Goal: Information Seeking & Learning: Understand process/instructions

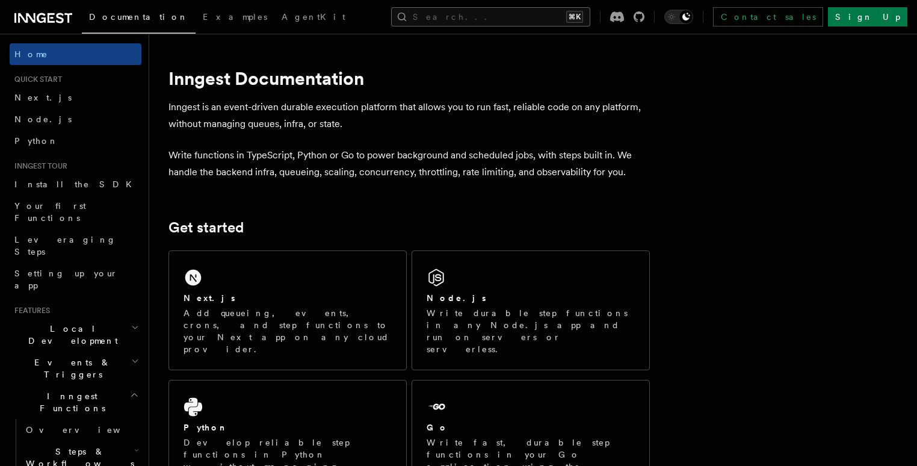
click at [514, 17] on button "Search... ⌘K" at bounding box center [490, 16] width 199 height 19
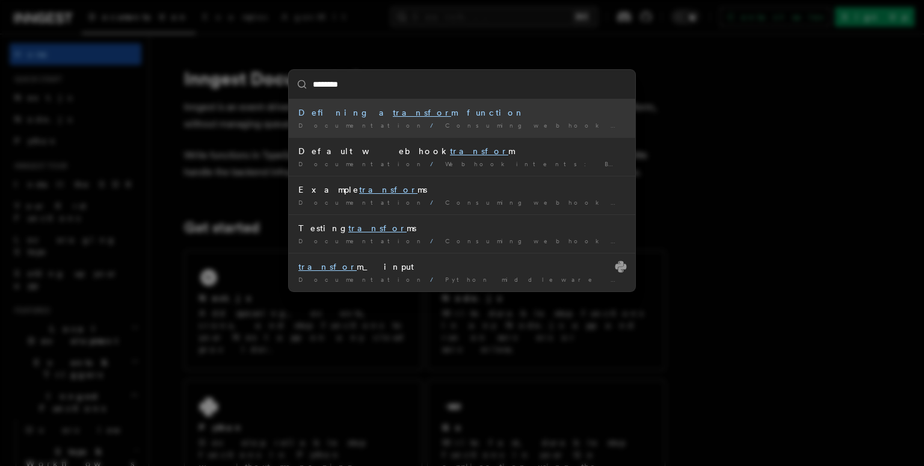
type input "*********"
click at [377, 119] on li "Defining a transform function Documentation / Consuming webhook events /" at bounding box center [462, 118] width 347 height 38
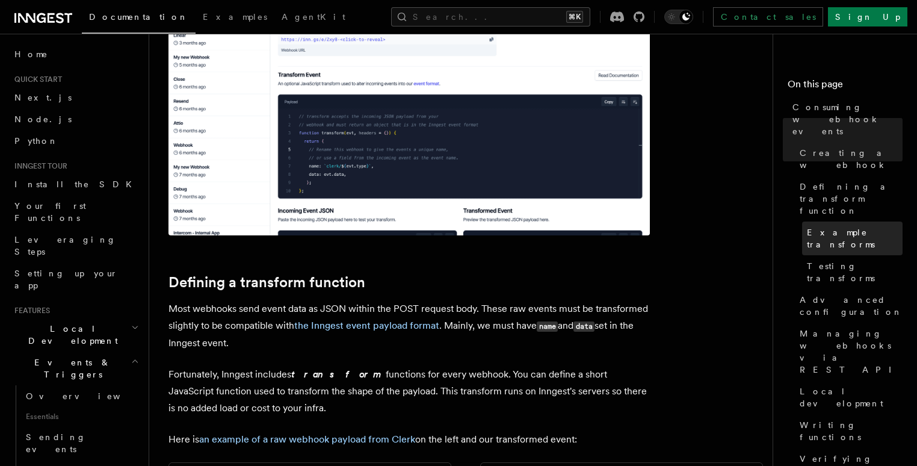
scroll to position [724, 0]
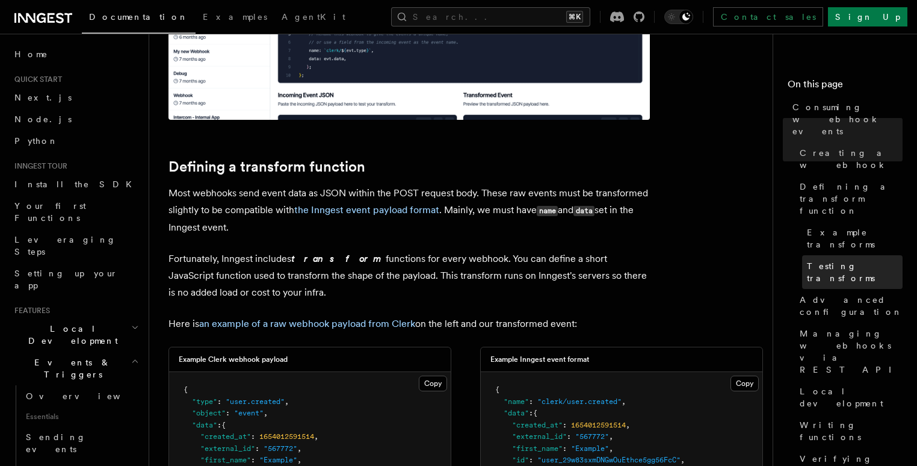
click at [807, 260] on span "Testing transforms" at bounding box center [855, 272] width 96 height 24
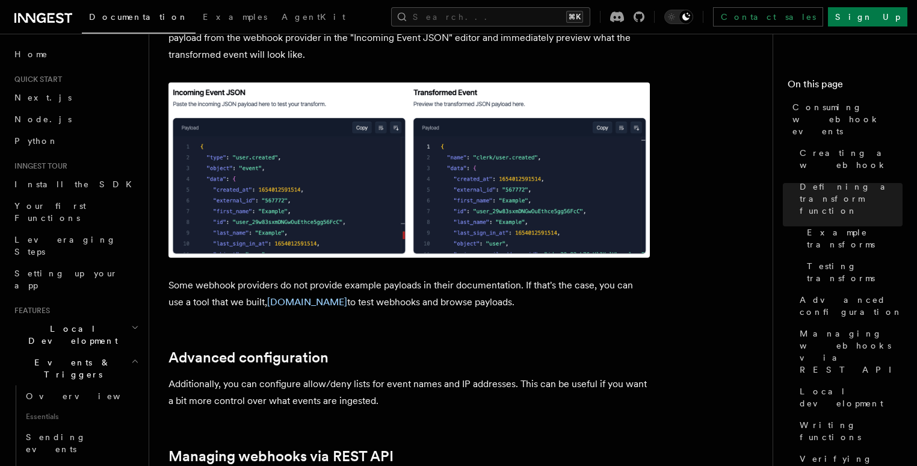
scroll to position [2138, 0]
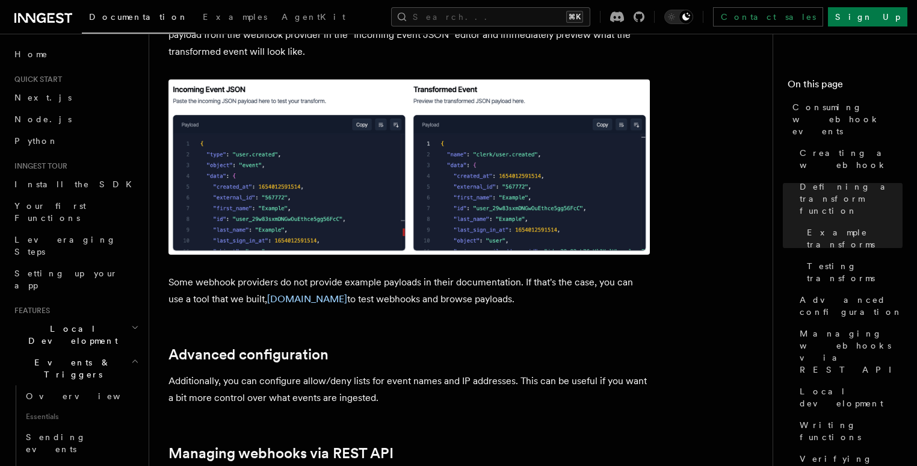
drag, startPoint x: 572, startPoint y: 252, endPoint x: 361, endPoint y: 229, distance: 212.4
click at [376, 230] on article "Features Events & Triggers Consuming webhook events At its core, Inngest is cen…" at bounding box center [465, 233] width 594 height 4637
click at [484, 274] on p "Some webhook providers do not provide example payloads in their documentation. …" at bounding box center [408, 291] width 481 height 34
click at [312, 293] on link "[DOMAIN_NAME]" at bounding box center [307, 298] width 80 height 11
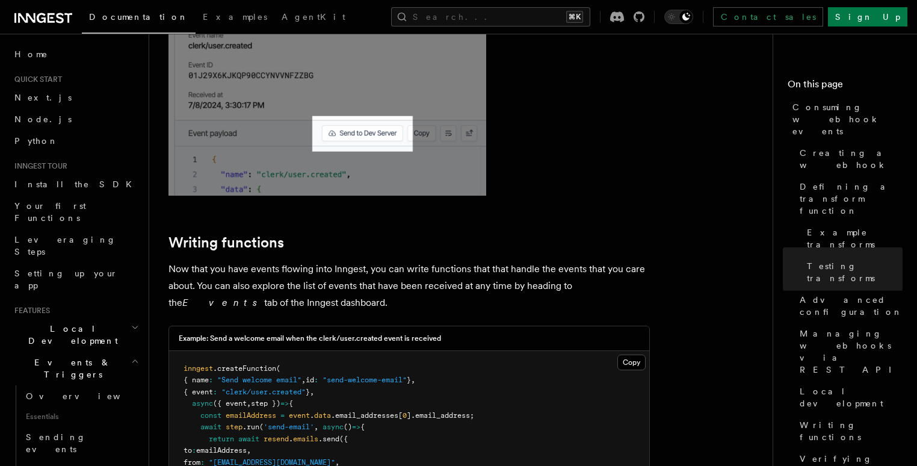
scroll to position [3045, 0]
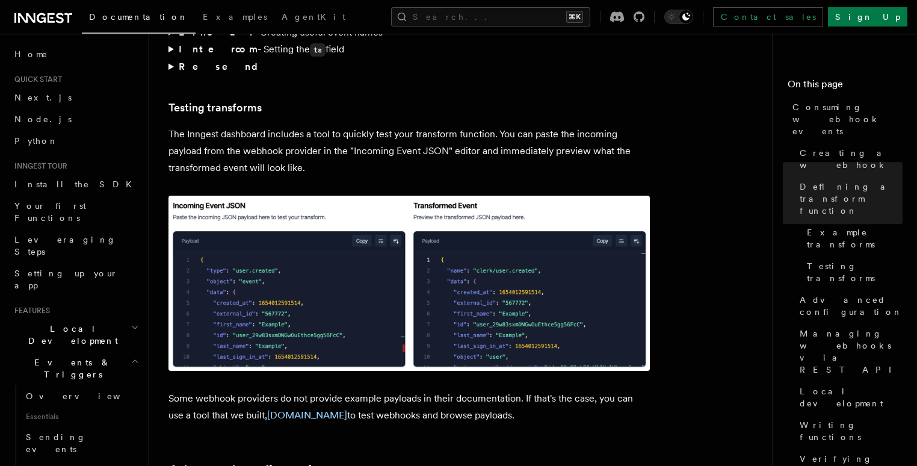
scroll to position [2024, 0]
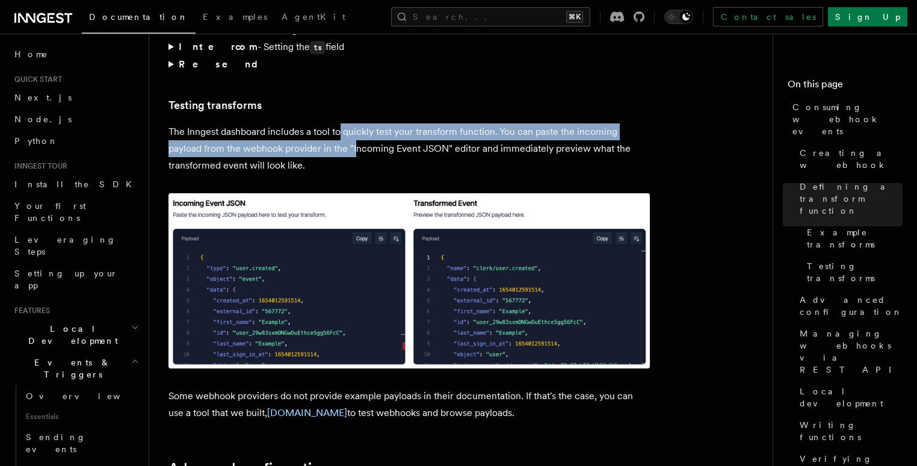
drag, startPoint x: 357, startPoint y: 107, endPoint x: 337, endPoint y: 77, distance: 36.0
click at [338, 81] on article "Features Events & Triggers Consuming webhook events At its core, Inngest is cen…" at bounding box center [465, 347] width 594 height 4637
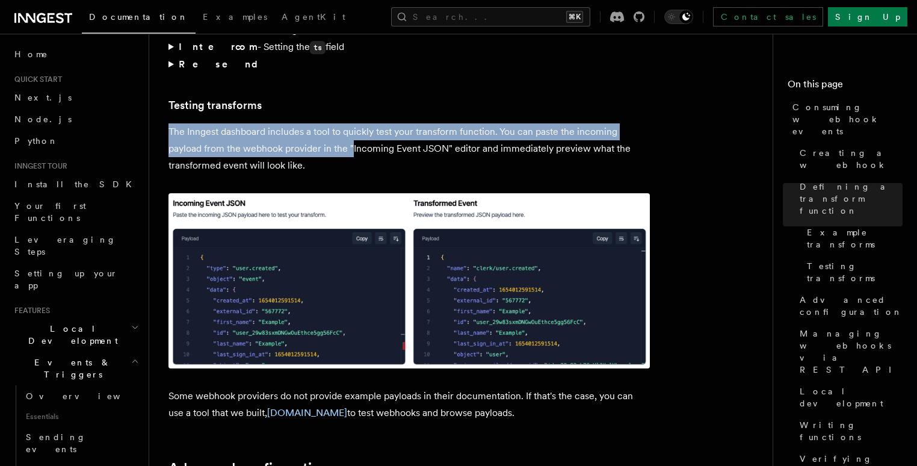
drag, startPoint x: 341, startPoint y: 83, endPoint x: 395, endPoint y: 128, distance: 70.5
click at [361, 111] on article "Features Events & Triggers Consuming webhook events At its core, Inngest is cen…" at bounding box center [465, 347] width 594 height 4637
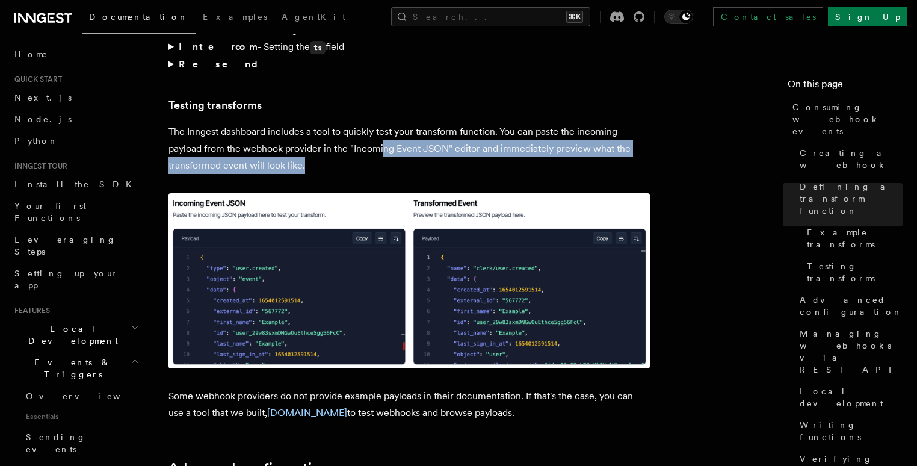
click at [380, 123] on p "The Inngest dashboard includes a tool to quickly test your transform function. …" at bounding box center [408, 148] width 481 height 51
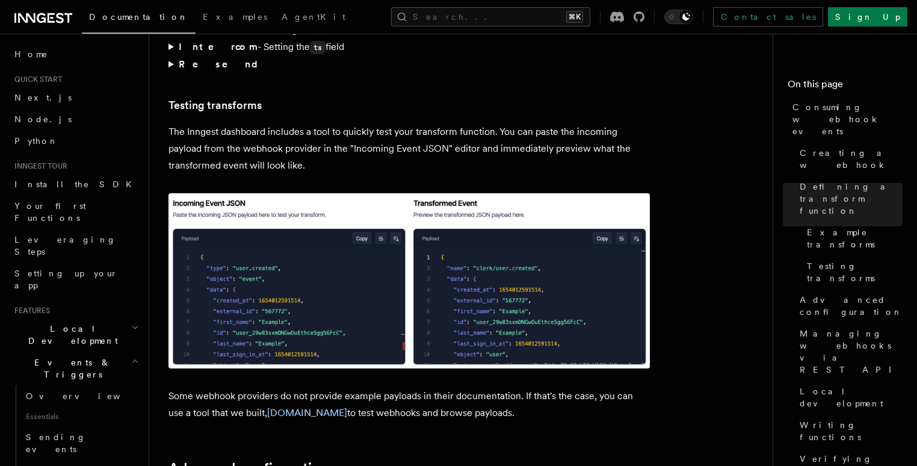
click at [375, 75] on article "Features Events & Triggers Consuming webhook events At its core, Inngest is cen…" at bounding box center [465, 347] width 594 height 4637
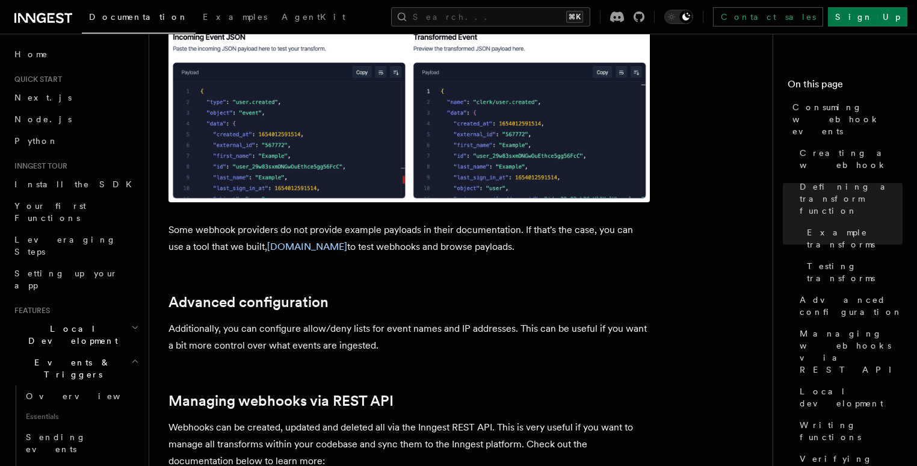
scroll to position [2197, 0]
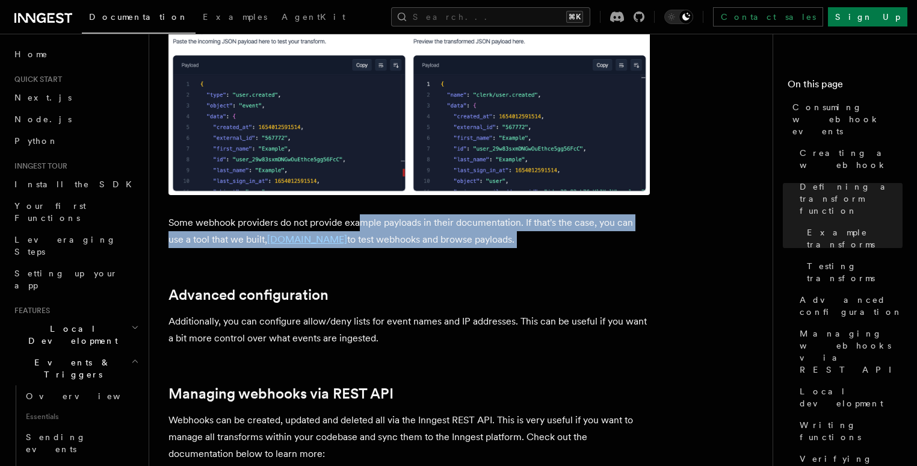
drag, startPoint x: 452, startPoint y: 198, endPoint x: 367, endPoint y: 182, distance: 87.0
click at [356, 179] on article "Features Events & Triggers Consuming webhook events At its core, Inngest is cen…" at bounding box center [465, 174] width 594 height 4637
click at [499, 214] on p "Some webhook providers do not provide example payloads in their documentation. …" at bounding box center [408, 231] width 481 height 34
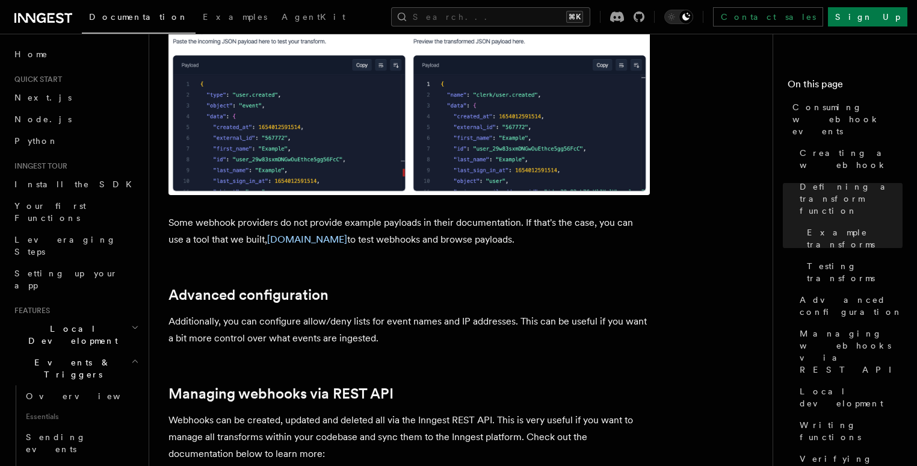
drag, startPoint x: 522, startPoint y: 205, endPoint x: 156, endPoint y: 194, distance: 365.4
click at [182, 214] on p "Some webhook providers do not provide example payloads in their documentation. …" at bounding box center [408, 231] width 481 height 34
click at [187, 214] on p "Some webhook providers do not provide example payloads in their documentation. …" at bounding box center [408, 231] width 481 height 34
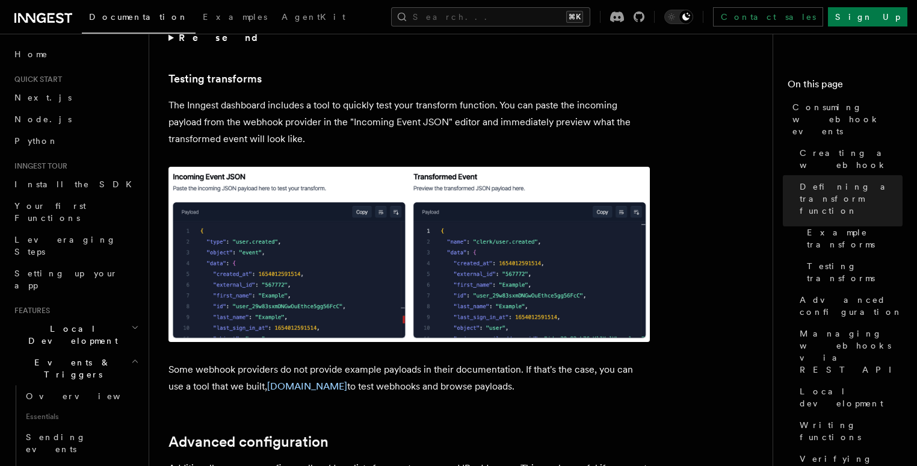
scroll to position [2067, 0]
